Goal: Transaction & Acquisition: Purchase product/service

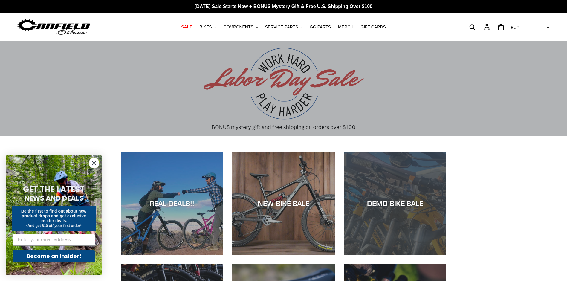
click at [405, 205] on div "DEMO BIKE SALE" at bounding box center [394, 203] width 102 height 9
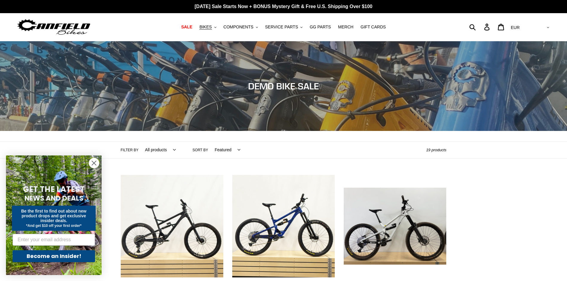
click at [93, 162] on circle "Close dialog" at bounding box center [94, 163] width 10 height 10
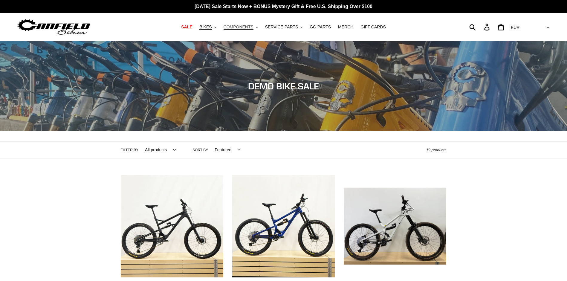
click at [239, 26] on span "COMPONENTS" at bounding box center [238, 26] width 30 height 5
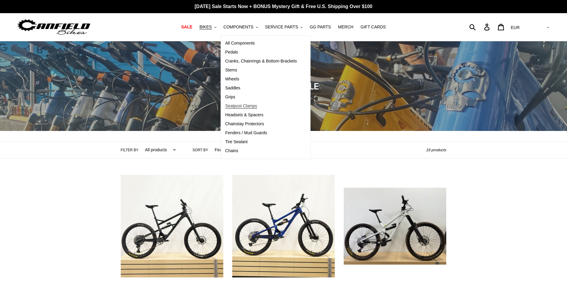
click at [233, 107] on span "Seatpost Clamps" at bounding box center [241, 105] width 32 height 5
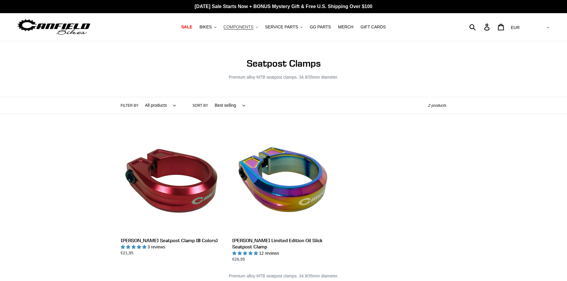
click at [241, 27] on span "COMPONENTS" at bounding box center [238, 26] width 30 height 5
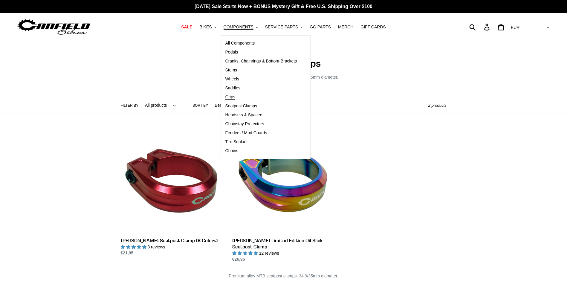
click at [233, 97] on span "Grips" at bounding box center [230, 96] width 10 height 5
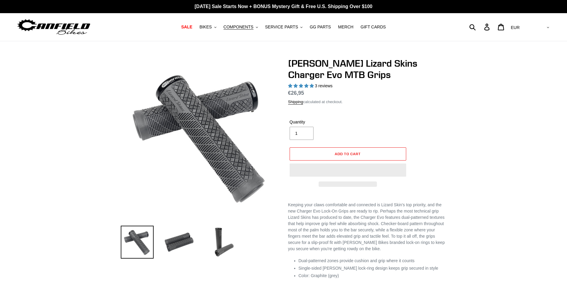
select select "highest-rating"
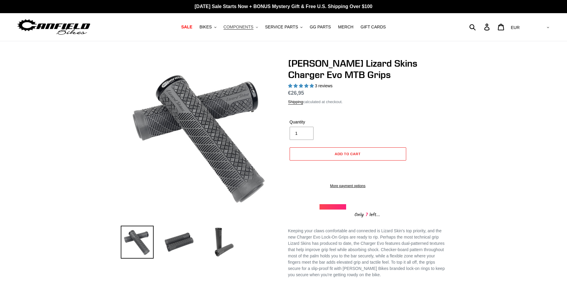
click at [237, 26] on span "COMPONENTS" at bounding box center [238, 26] width 30 height 5
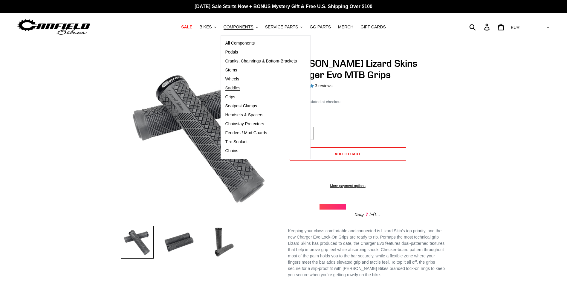
click at [233, 89] on span "Saddles" at bounding box center [232, 87] width 15 height 5
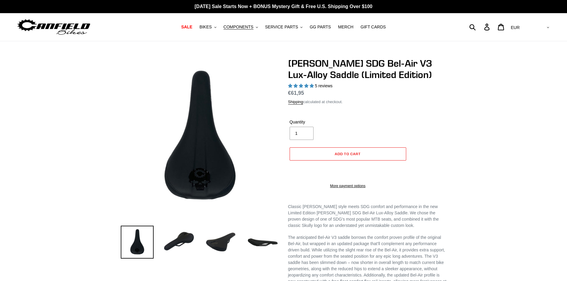
select select "highest-rating"
click at [243, 26] on span "COMPONENTS" at bounding box center [238, 26] width 30 height 5
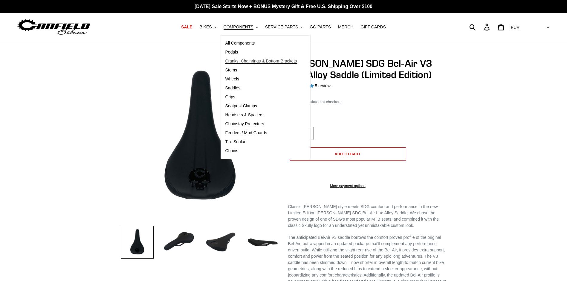
click at [234, 61] on span "Cranks, Chainrings & Bottom-Brackets" at bounding box center [261, 61] width 72 height 5
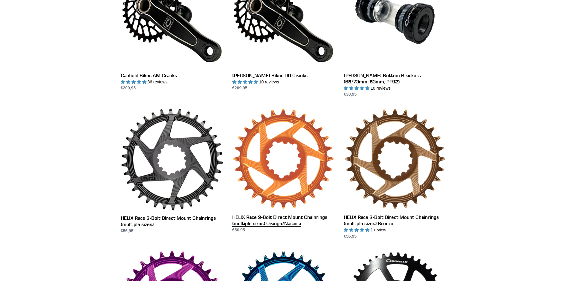
scroll to position [90, 0]
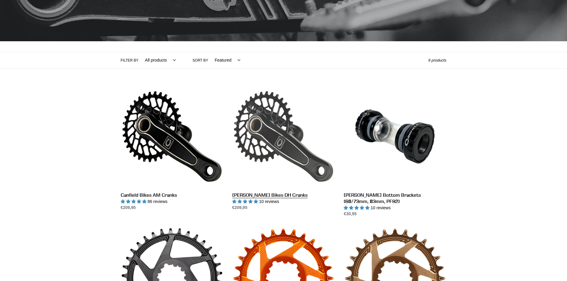
click at [280, 193] on link "[PERSON_NAME] Bikes DH Cranks" at bounding box center [283, 148] width 102 height 126
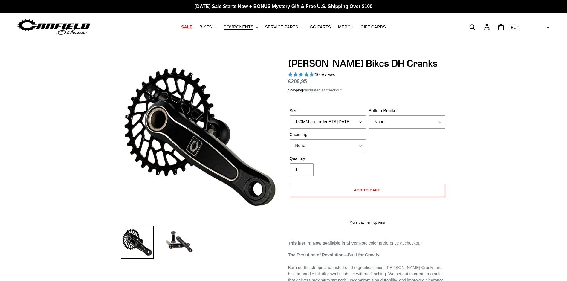
select select "highest-rating"
click at [375, 167] on div "Quantity 1" at bounding box center [367, 167] width 158 height 24
